Goal: Find specific page/section: Find specific page/section

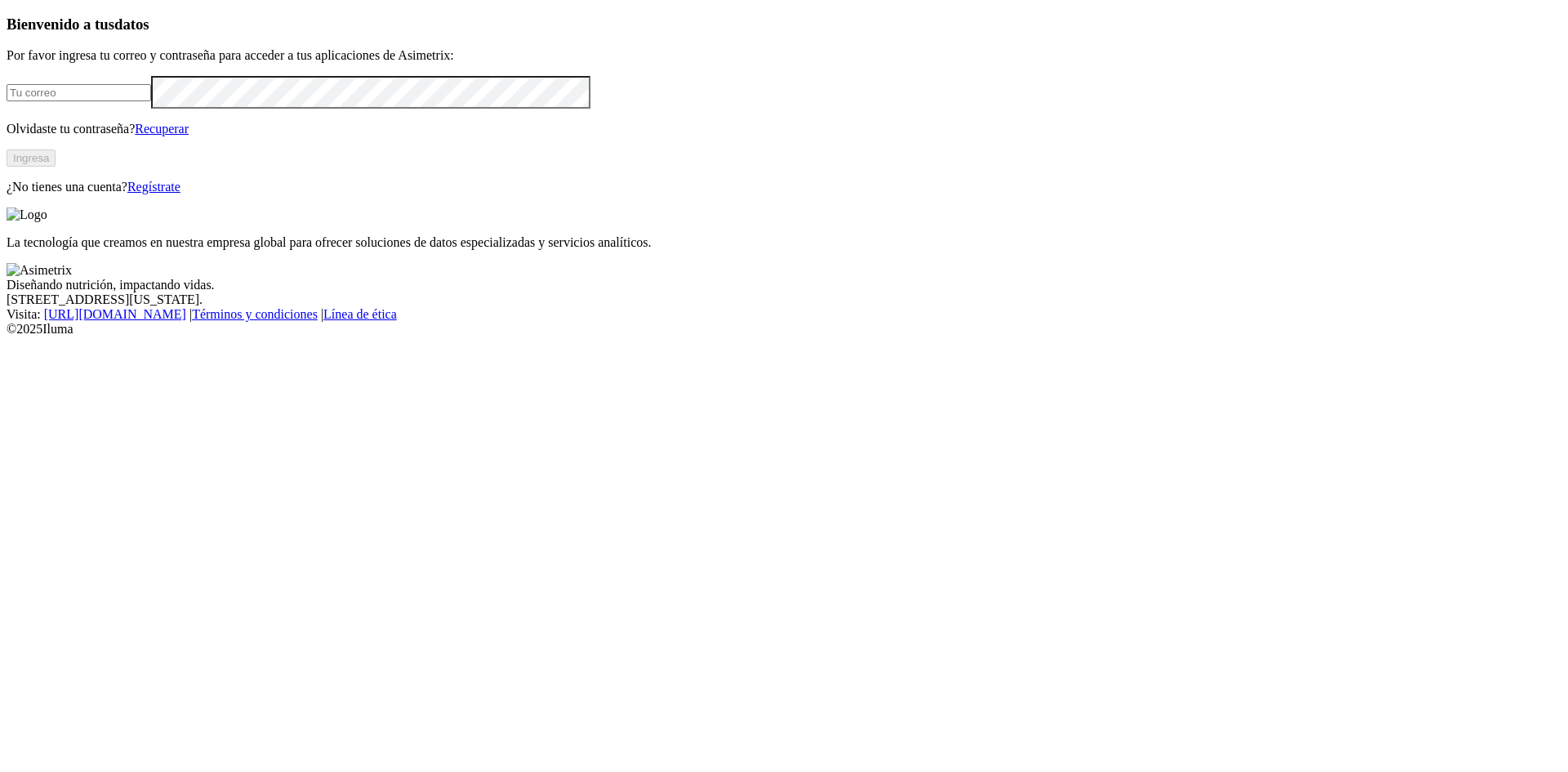
type input "[EMAIL_ADDRESS][DOMAIN_NAME]"
click at [55, 167] on button "Ingresa" at bounding box center [32, 158] width 49 height 17
